Goal: Task Accomplishment & Management: Complete application form

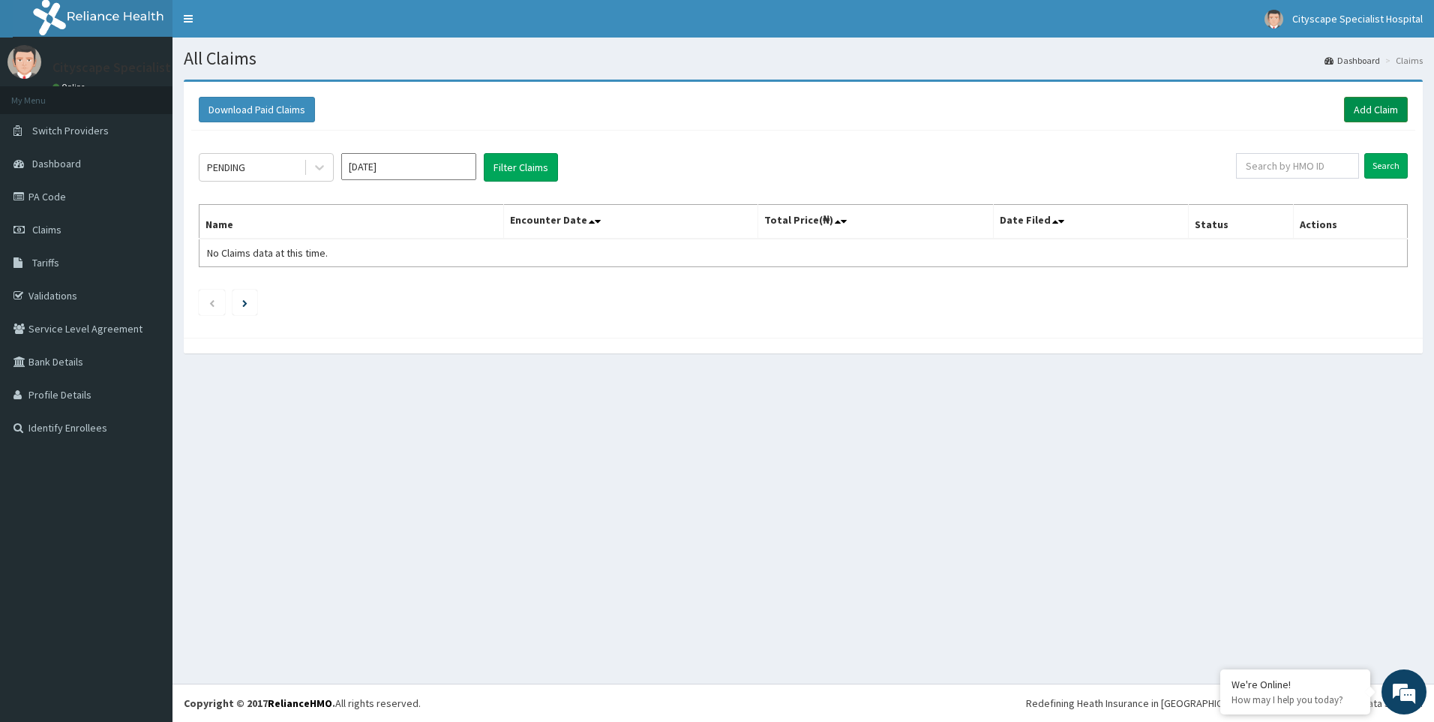
click at [1376, 109] on link "Add Claim" at bounding box center [1376, 110] width 64 height 26
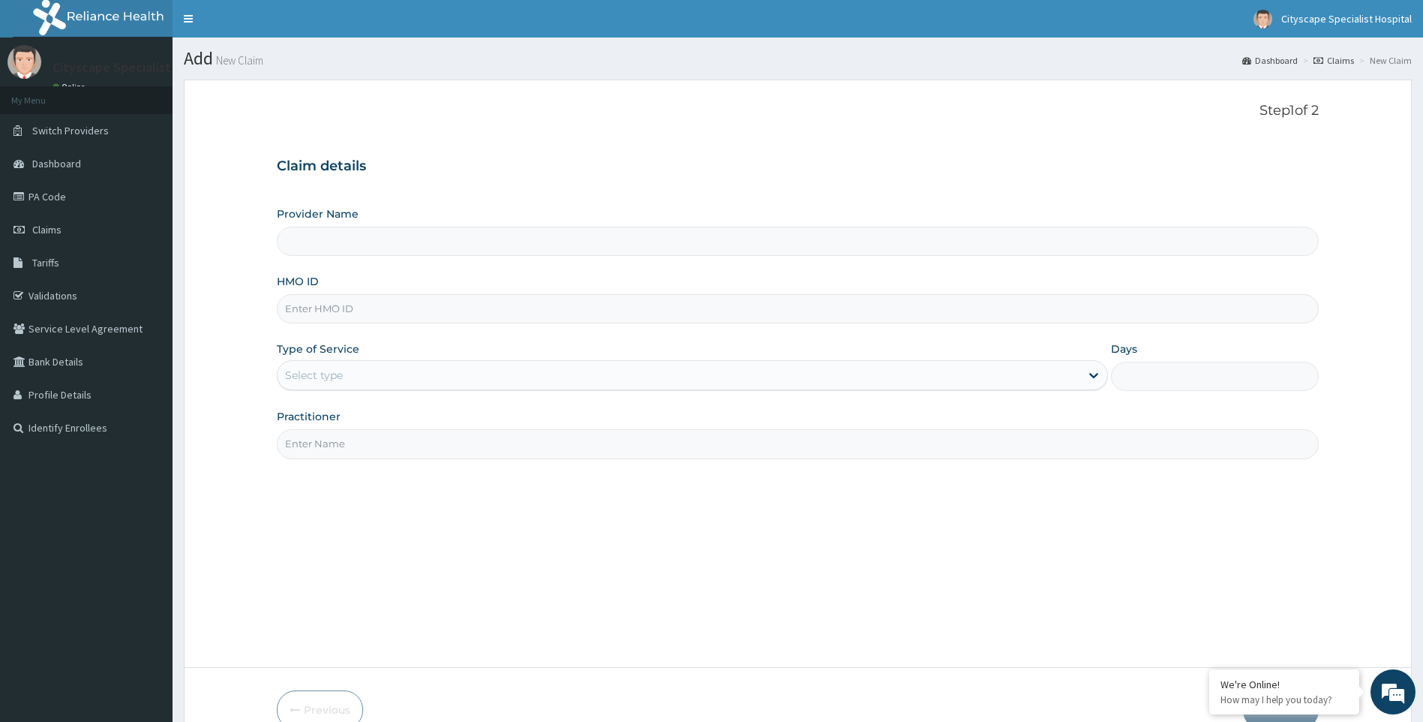
type input "Cityscape Specialist Hospital"
click at [405, 372] on div "Select type" at bounding box center [679, 375] width 803 height 24
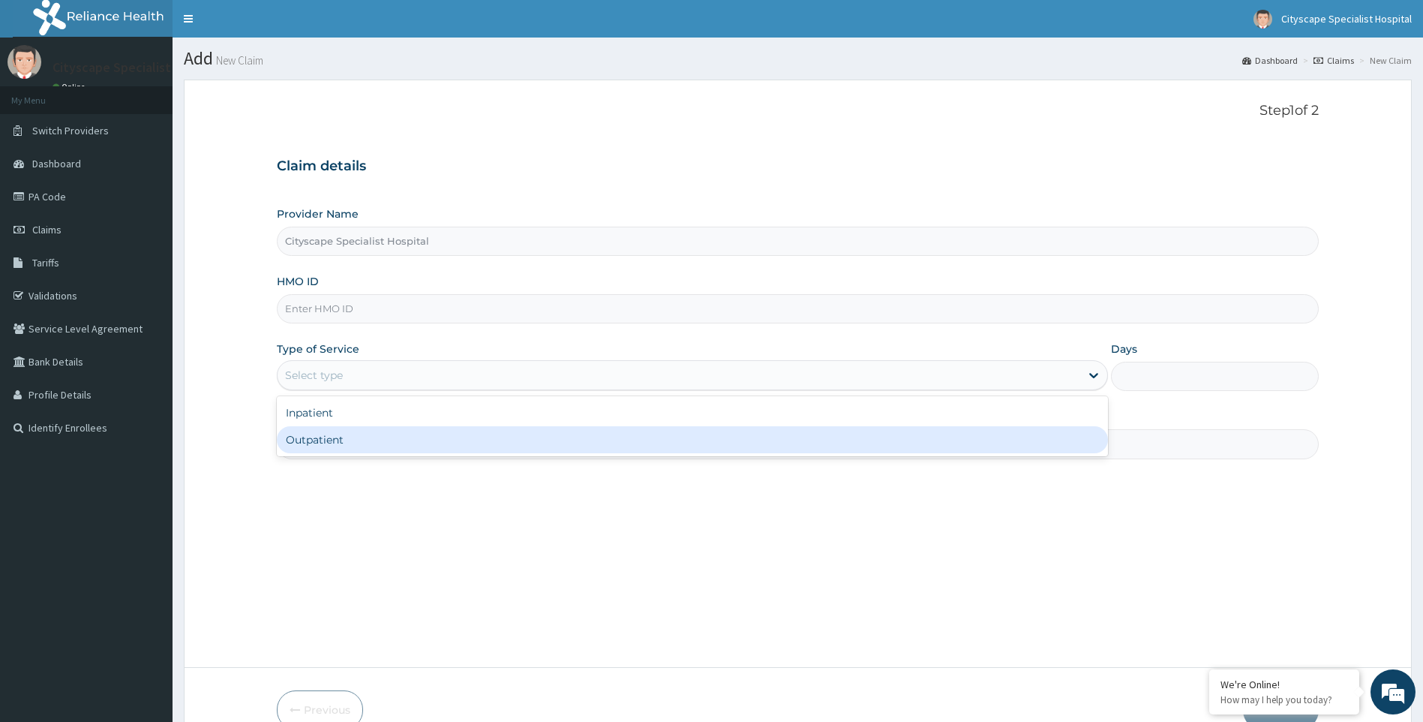
click at [341, 440] on div "Outpatient" at bounding box center [693, 439] width 832 height 27
type input "1"
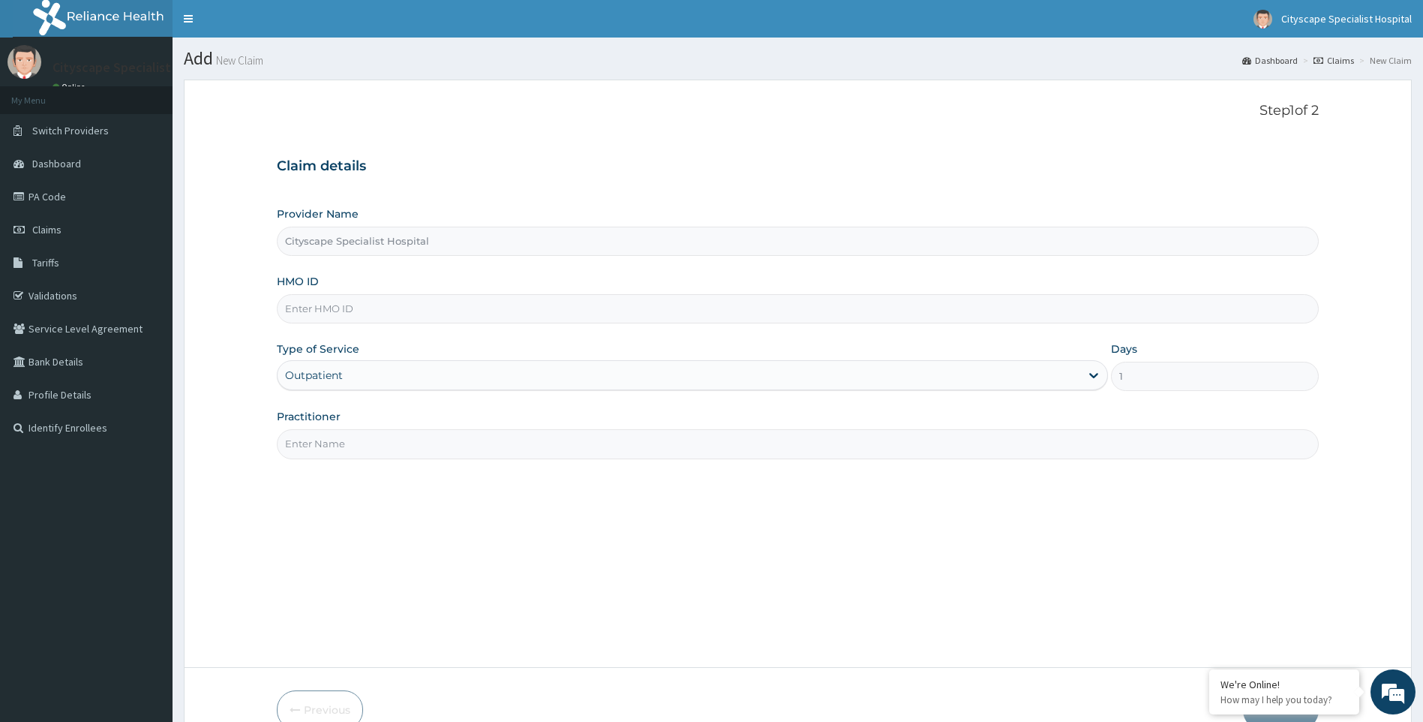
click at [370, 431] on input "Practitioner" at bounding box center [798, 443] width 1043 height 29
type input "[PERSON_NAME] [PERSON_NAME]"
click at [367, 292] on div "HMO ID" at bounding box center [798, 299] width 1043 height 50
click at [365, 305] on input "HMO ID" at bounding box center [798, 308] width 1043 height 29
type input "RSJ/10287/A"
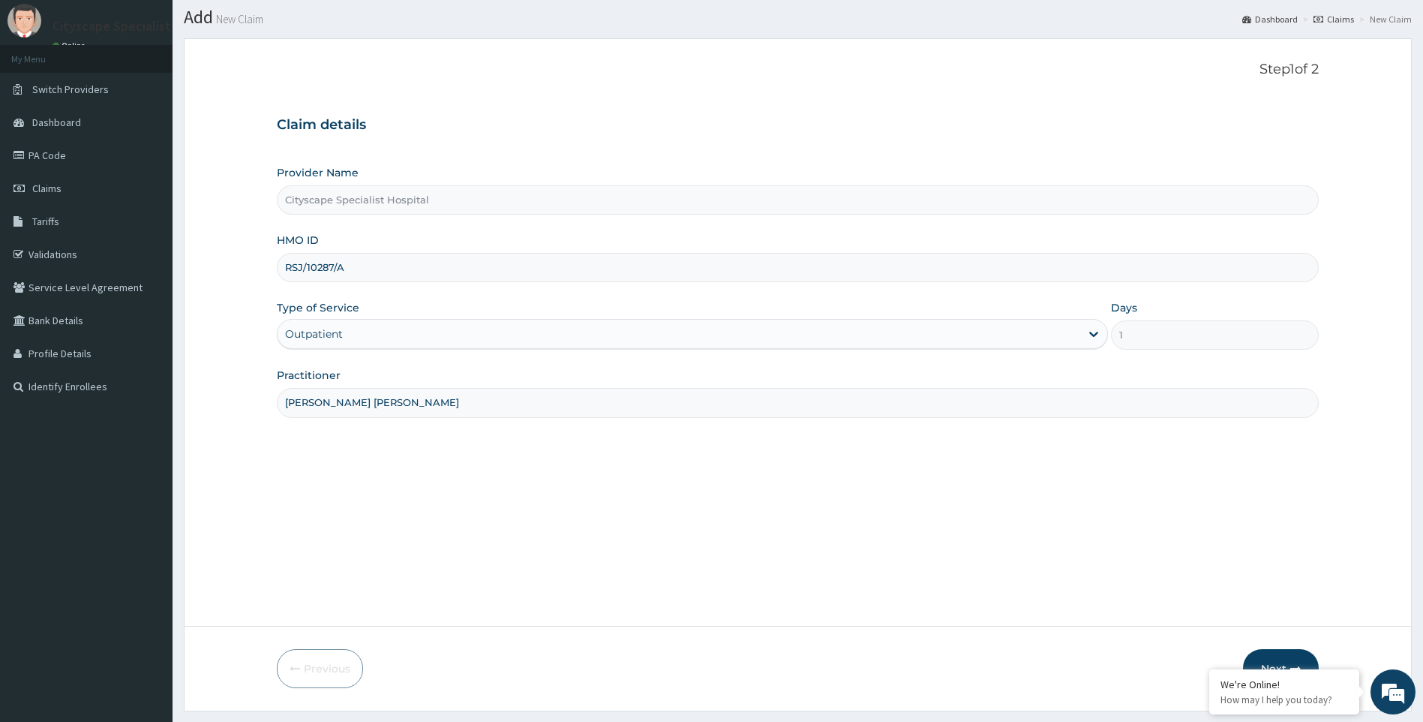
scroll to position [80, 0]
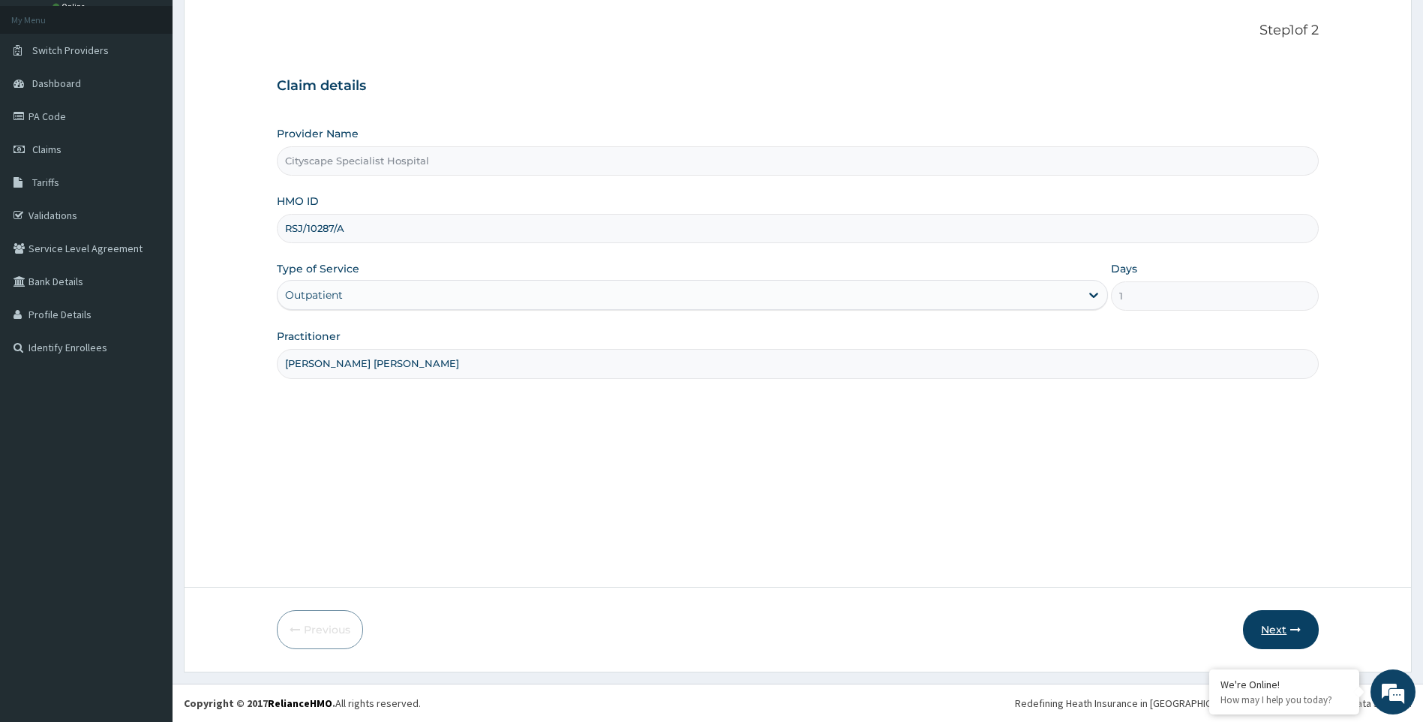
click at [1255, 618] on button "Next" at bounding box center [1281, 629] width 76 height 39
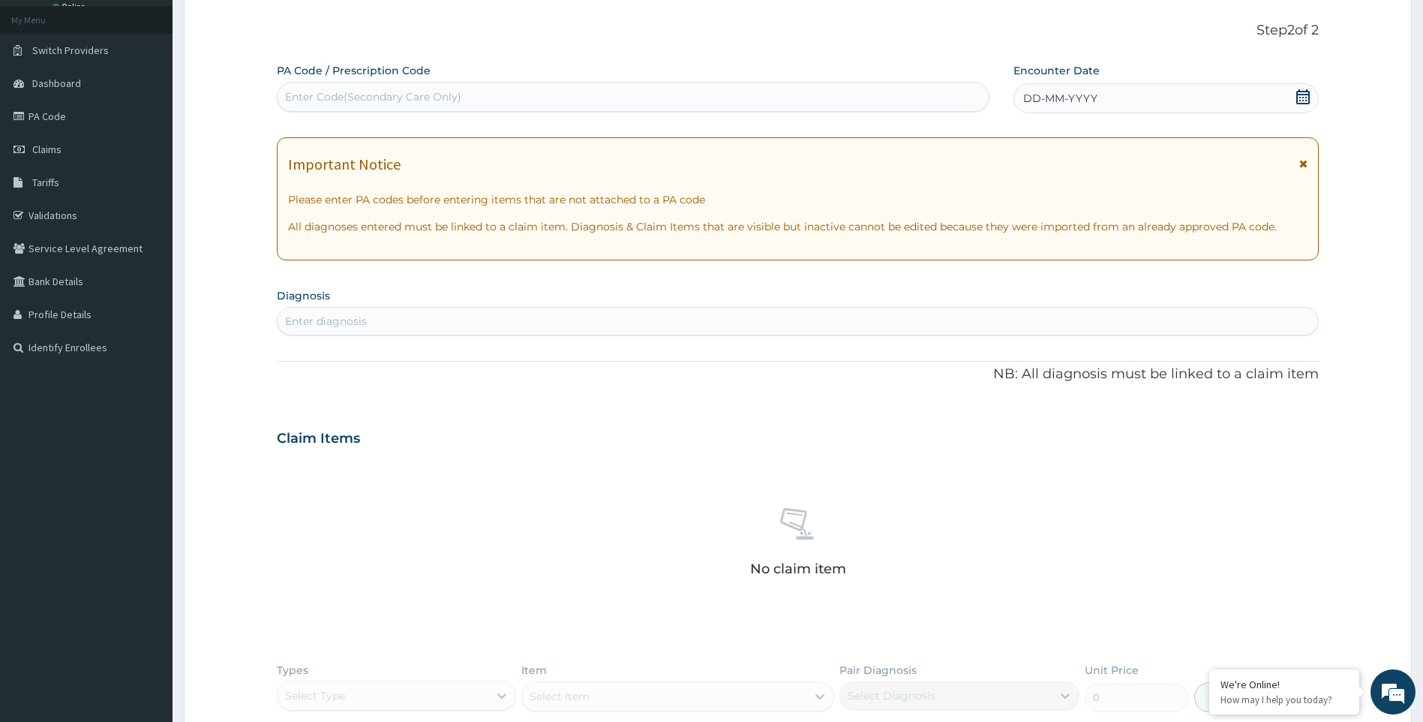
click at [318, 322] on div "Enter diagnosis" at bounding box center [326, 321] width 82 height 15
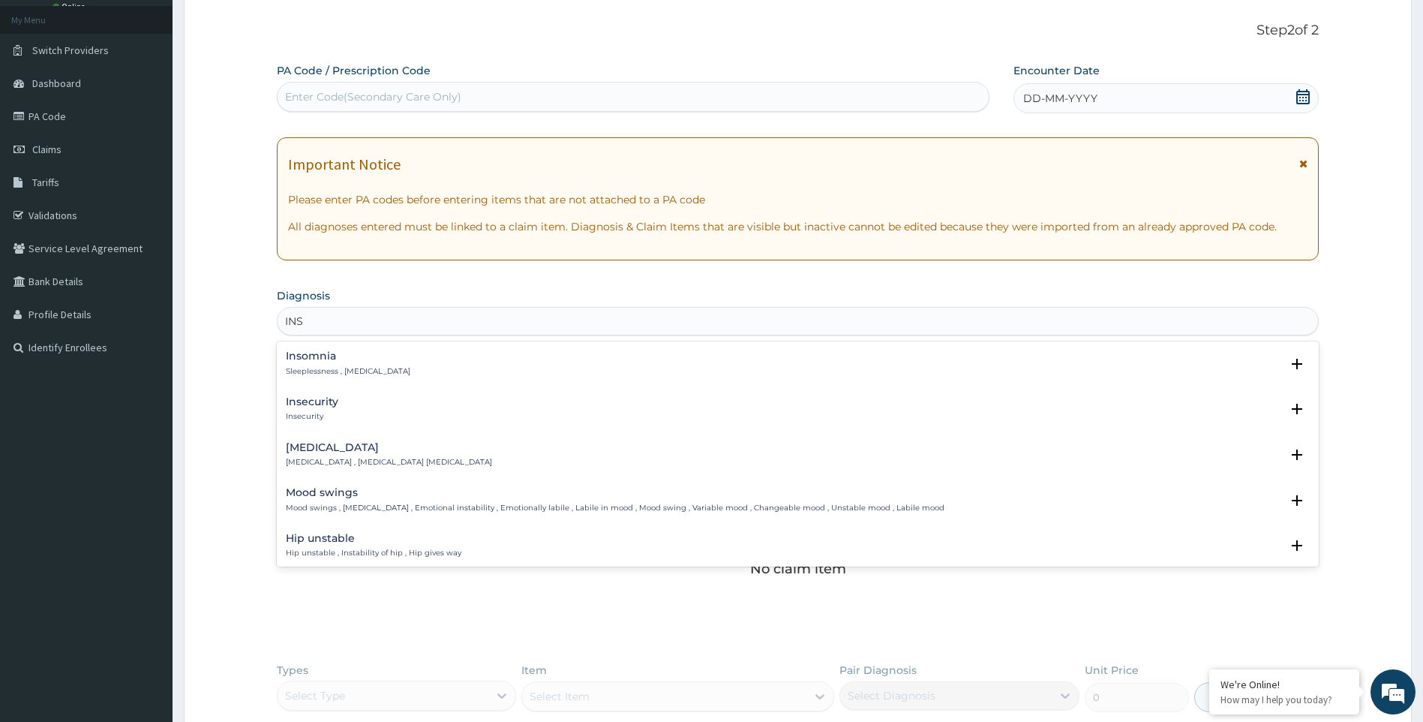
type input "INSO"
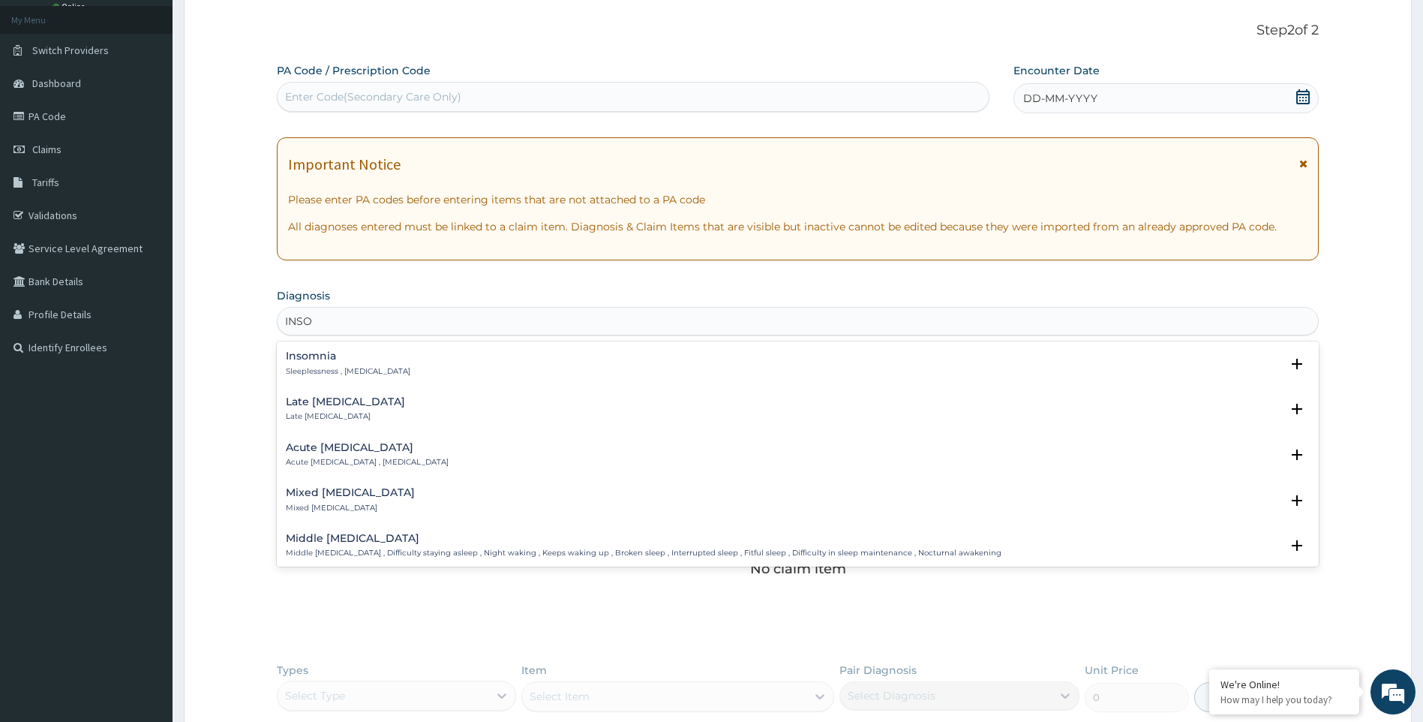
click at [343, 374] on p "Sleeplessness , Insomnia" at bounding box center [348, 371] width 125 height 11
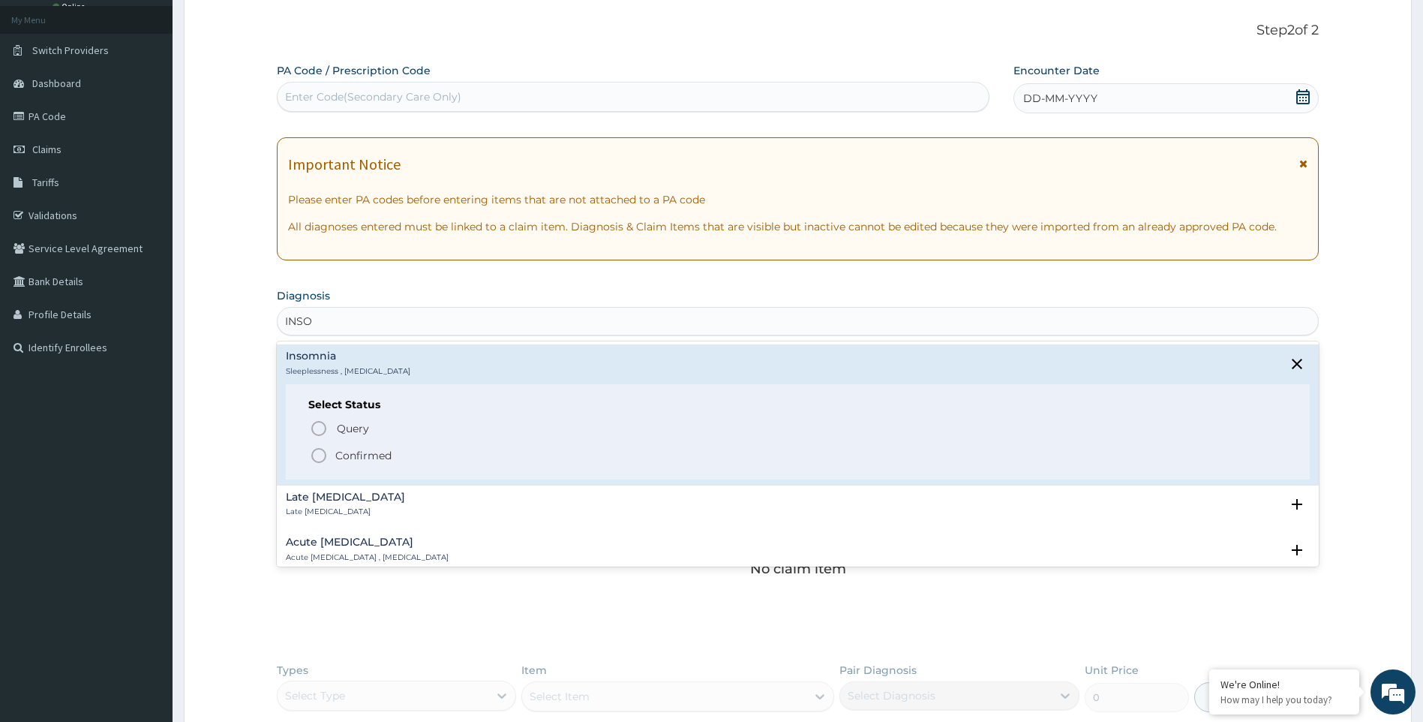
click at [317, 455] on icon "status option filled" at bounding box center [319, 455] width 18 height 18
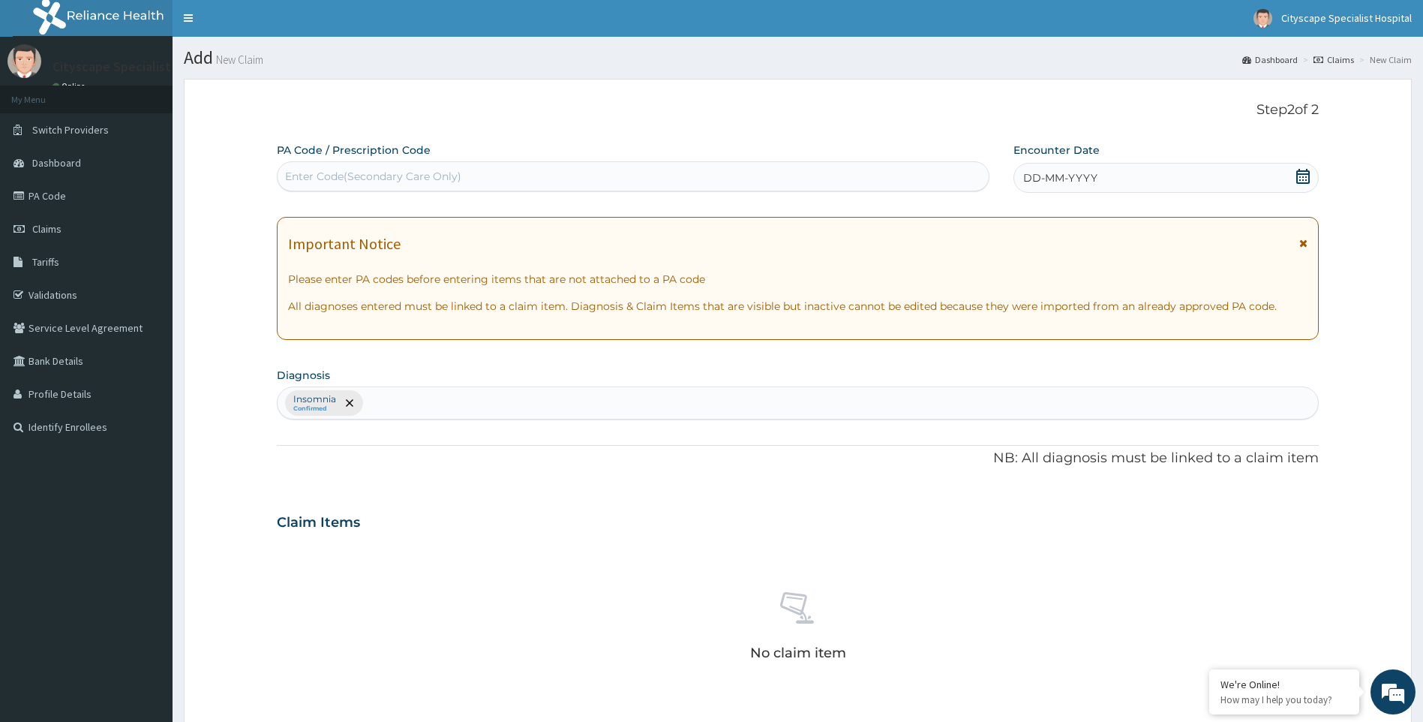
scroll to position [0, 0]
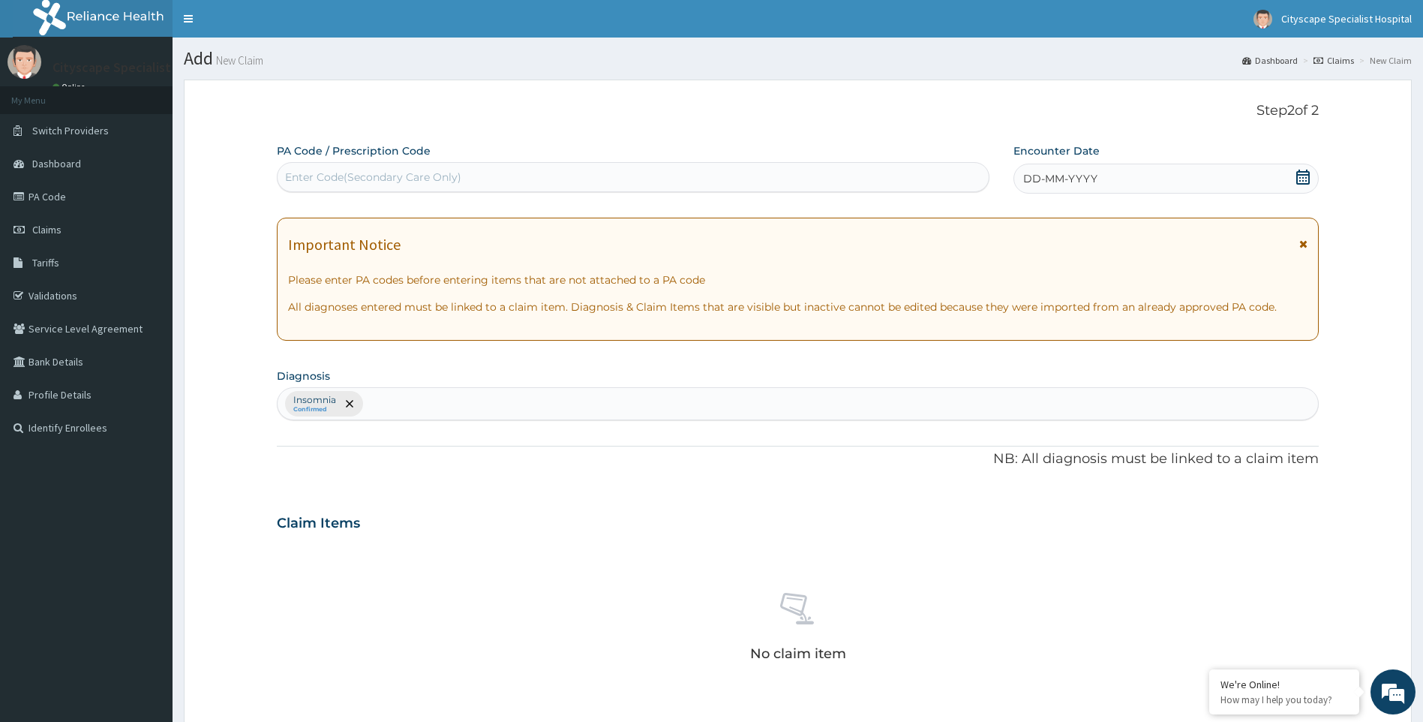
click at [386, 171] on div "Enter Code(Secondary Care Only)" at bounding box center [373, 177] width 176 height 15
click at [1034, 176] on span "DD-MM-YYYY" at bounding box center [1060, 178] width 74 height 15
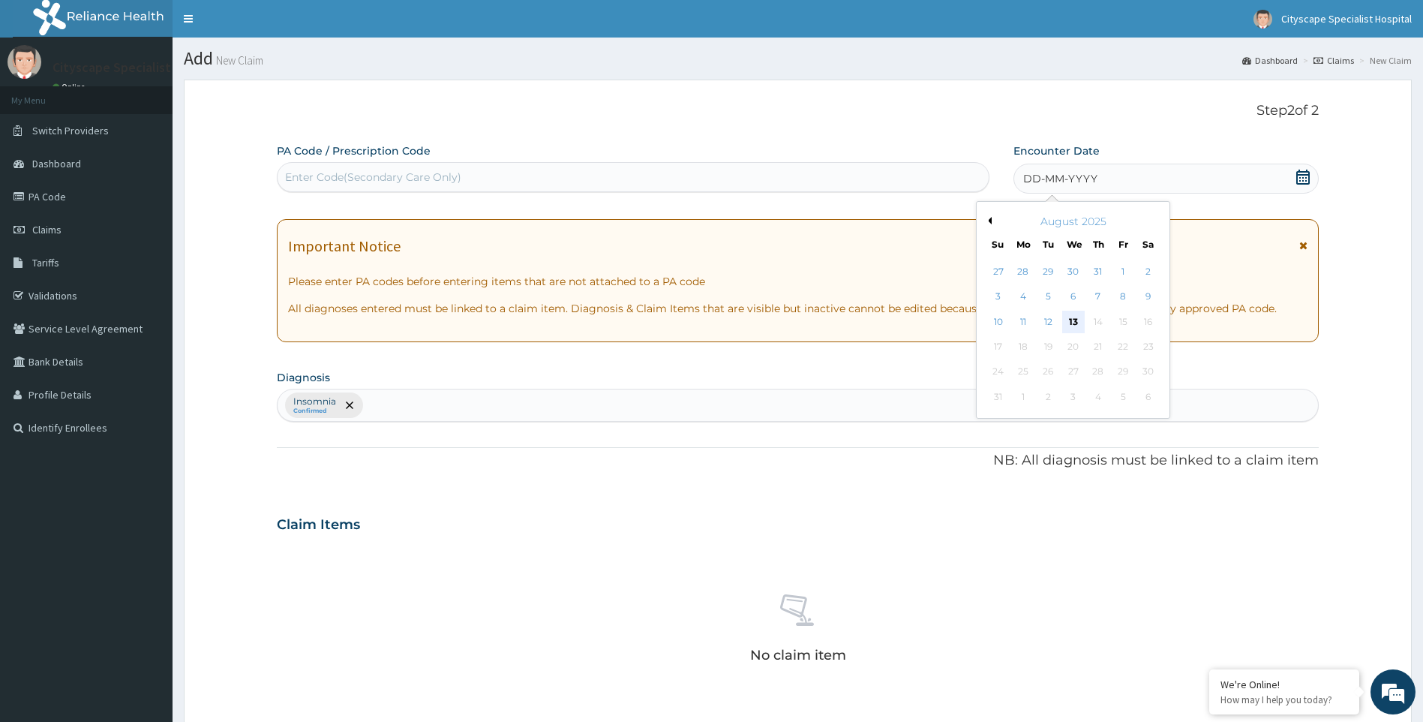
click at [1076, 321] on div "13" at bounding box center [1073, 322] width 23 height 23
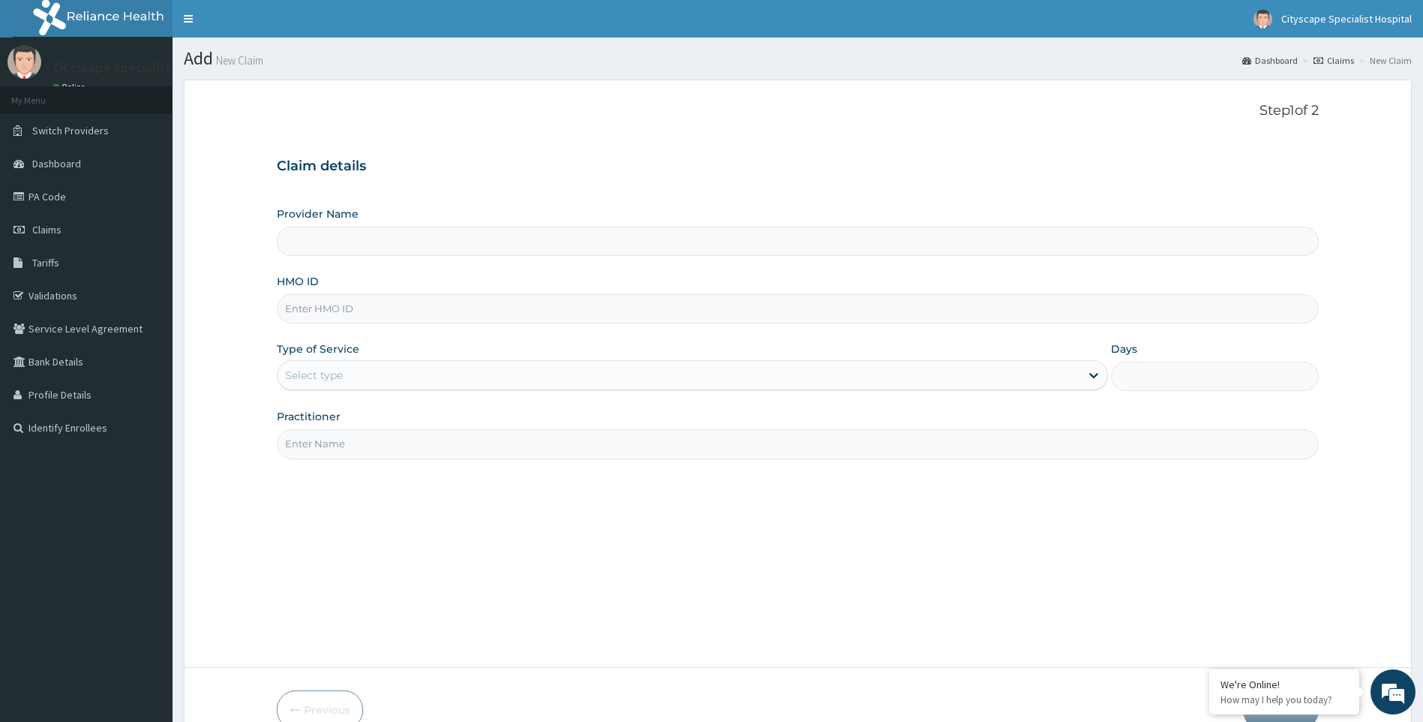
type input "Cityscape Specialist Hospital"
click at [68, 207] on link "PA Code" at bounding box center [86, 196] width 173 height 33
